Goal: Task Accomplishment & Management: Manage account settings

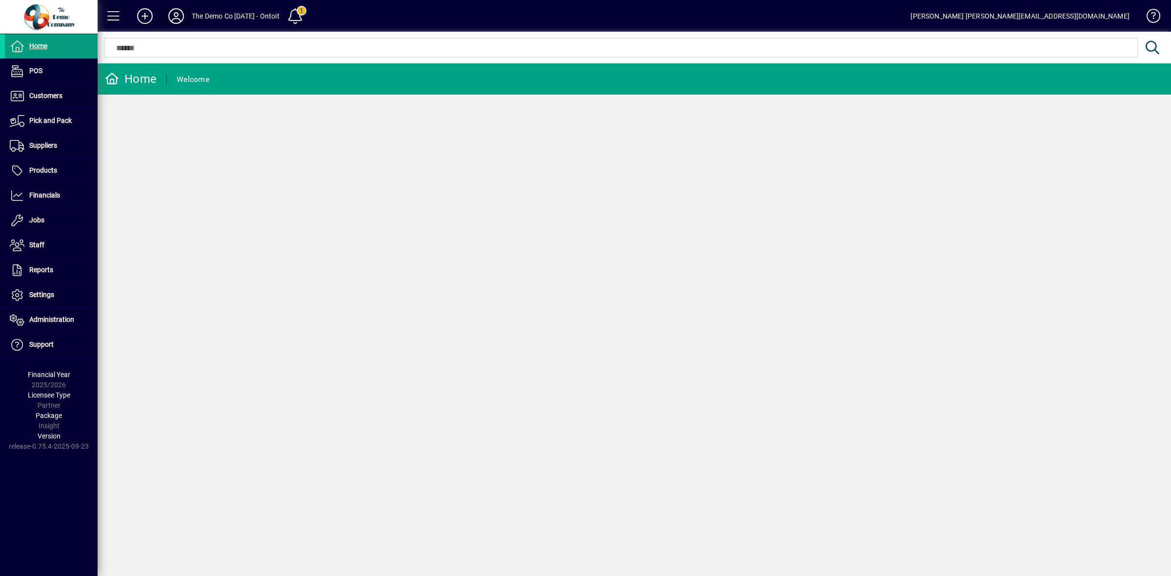
click at [181, 15] on icon at bounding box center [176, 16] width 20 height 16
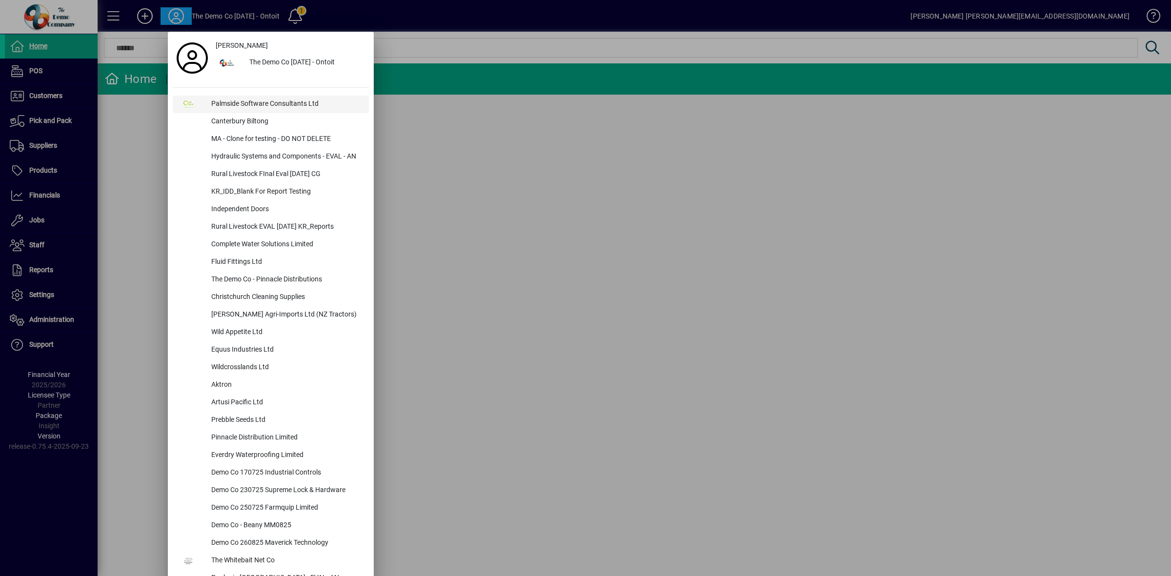
click at [240, 105] on div "Palmside Software Consultants Ltd" at bounding box center [285, 105] width 165 height 18
